Goal: Communication & Community: Answer question/provide support

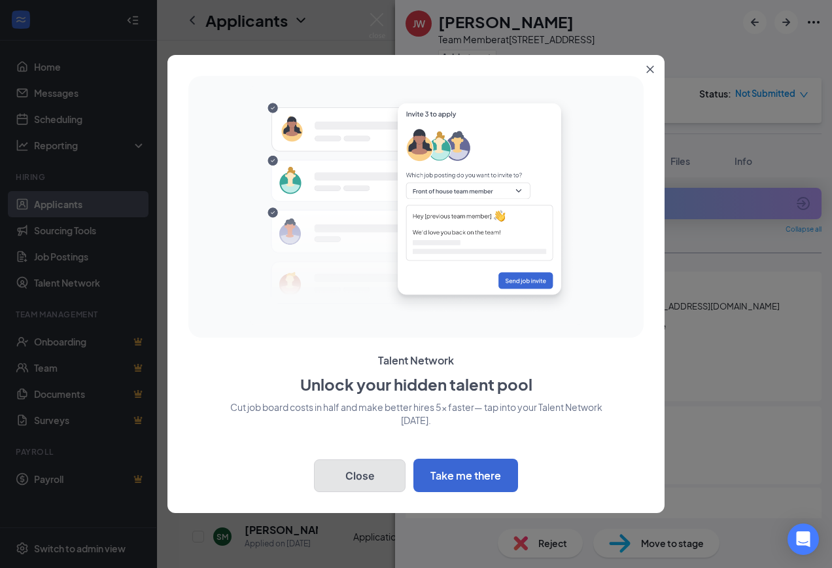
click at [339, 485] on button "Close" at bounding box center [360, 475] width 92 height 33
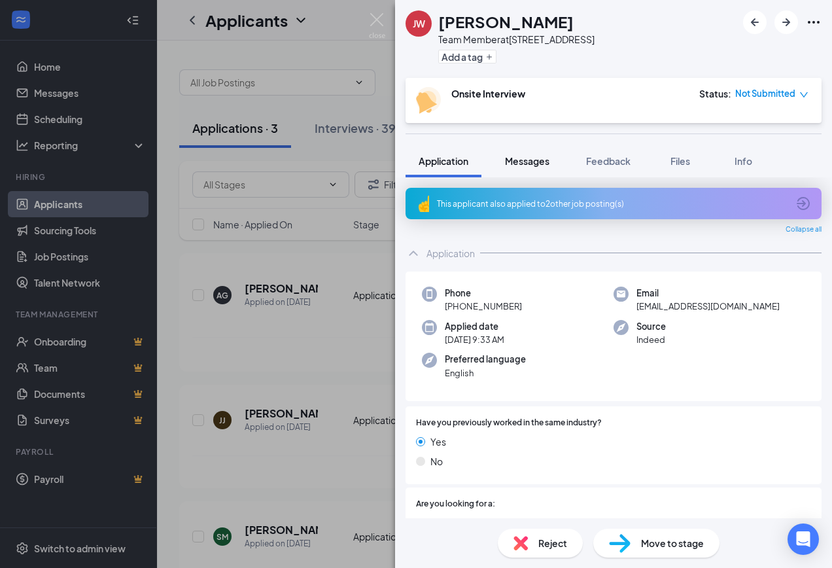
click at [540, 168] on button "Messages" at bounding box center [527, 161] width 71 height 33
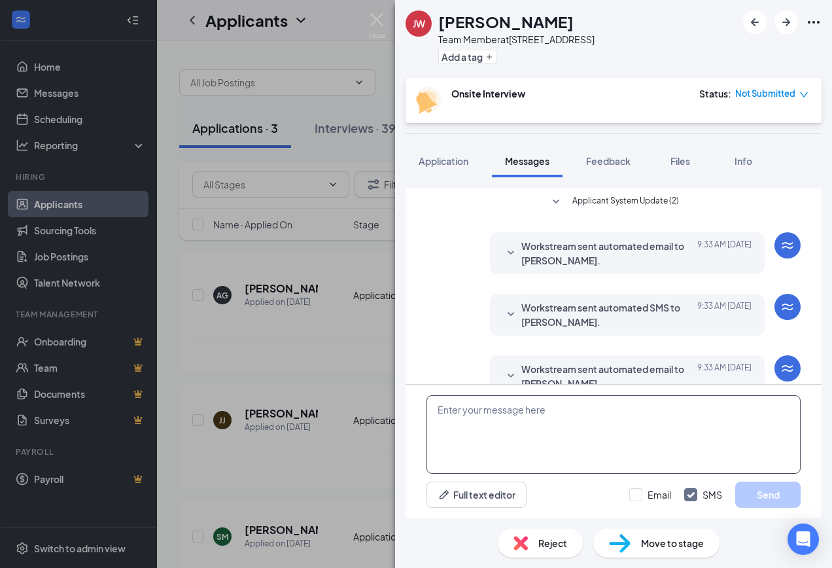
click at [614, 438] on textarea at bounding box center [614, 434] width 374 height 79
click at [497, 410] on textarea "Non re hireable" at bounding box center [614, 434] width 374 height 79
click at [468, 408] on textarea "Non re hire able" at bounding box center [614, 434] width 374 height 79
click at [516, 412] on textarea "Non rehire able" at bounding box center [614, 434] width 374 height 79
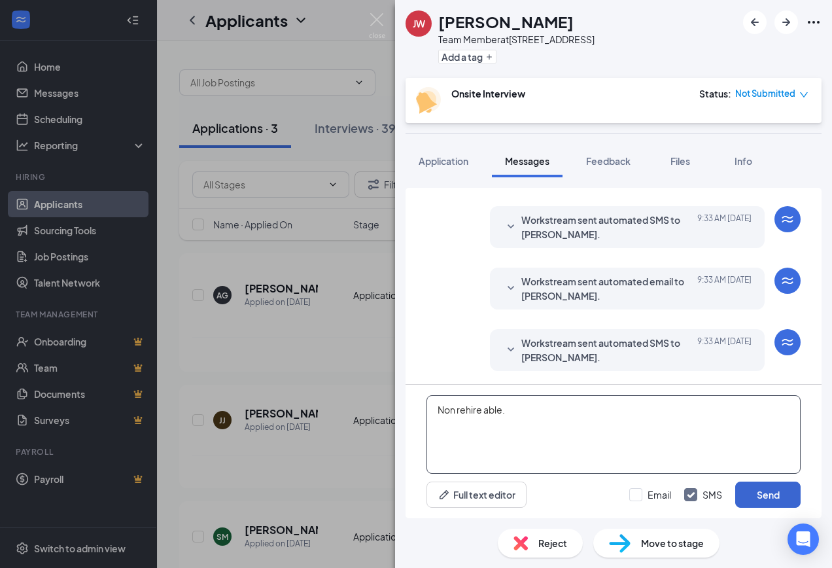
type textarea "Non rehire able."
click at [781, 489] on button "Send" at bounding box center [768, 495] width 65 height 26
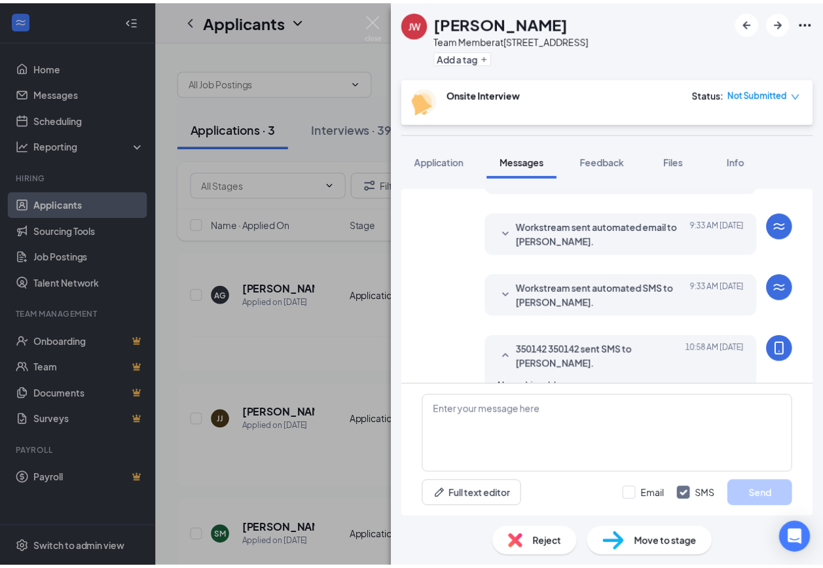
scroll to position [158, 0]
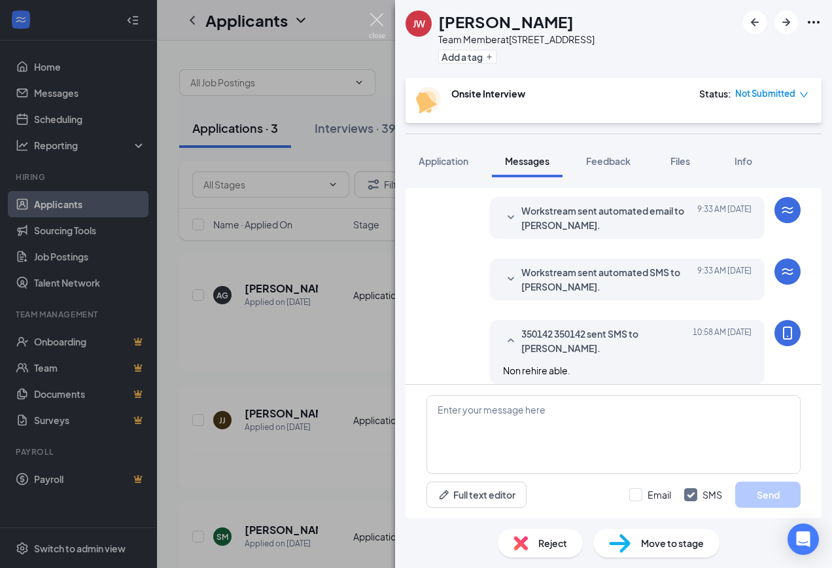
click at [372, 24] on img at bounding box center [377, 26] width 16 height 26
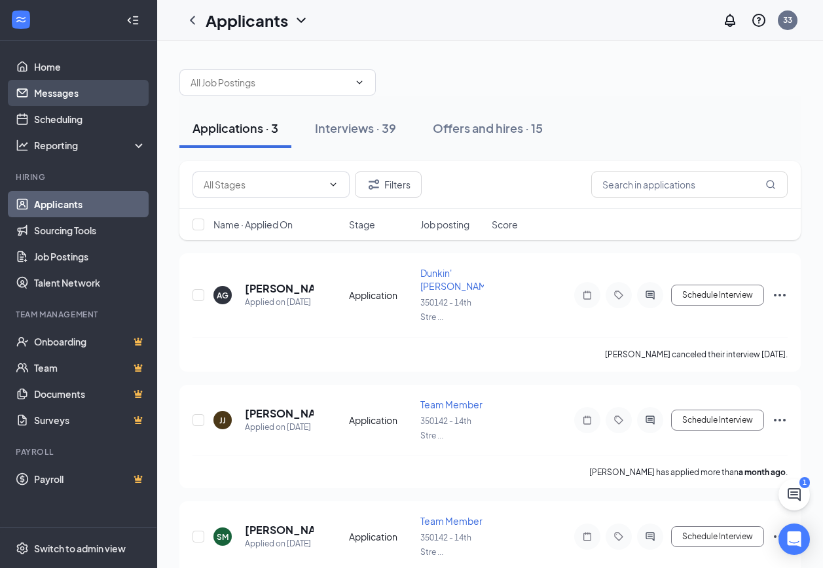
click at [92, 91] on link "Messages" at bounding box center [90, 93] width 112 height 26
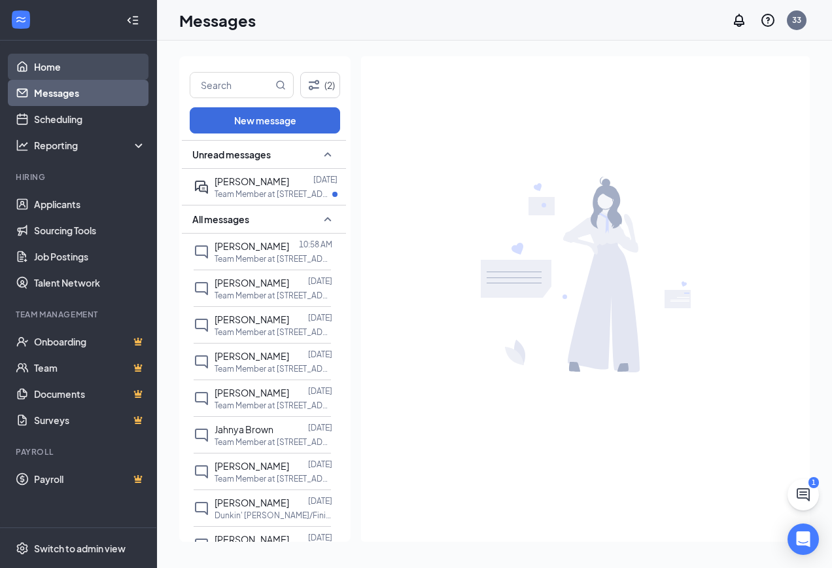
drag, startPoint x: 93, startPoint y: 65, endPoint x: 71, endPoint y: 71, distance: 23.0
click at [12, 37] on div at bounding box center [78, 20] width 156 height 41
